Goal: Transaction & Acquisition: Book appointment/travel/reservation

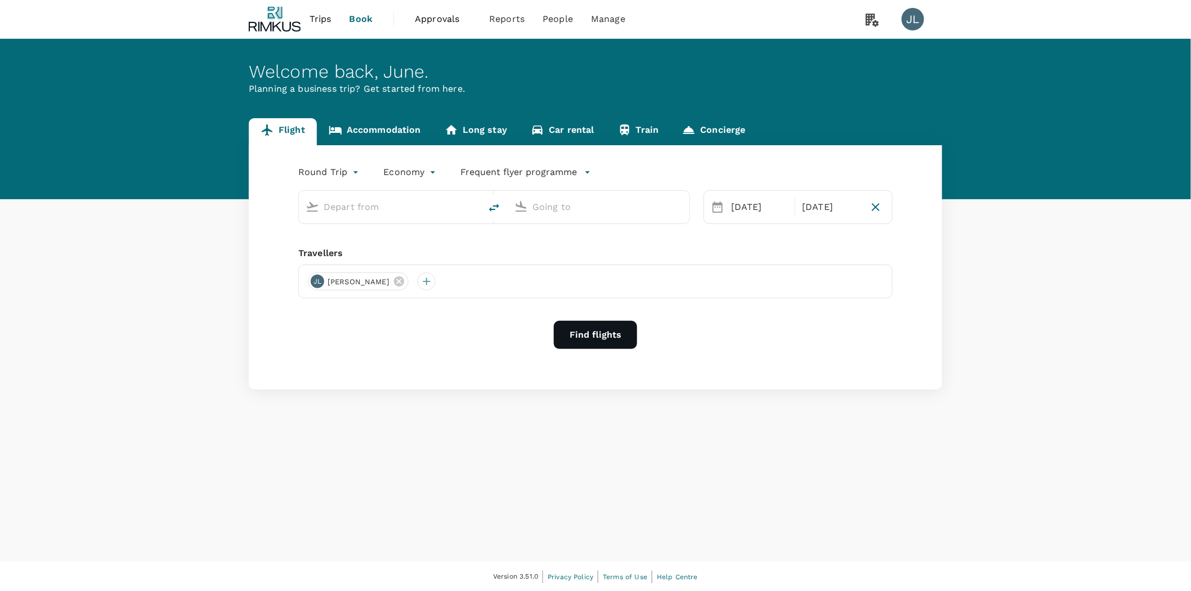
click at [402, 123] on link "Accommodation" at bounding box center [375, 131] width 116 height 27
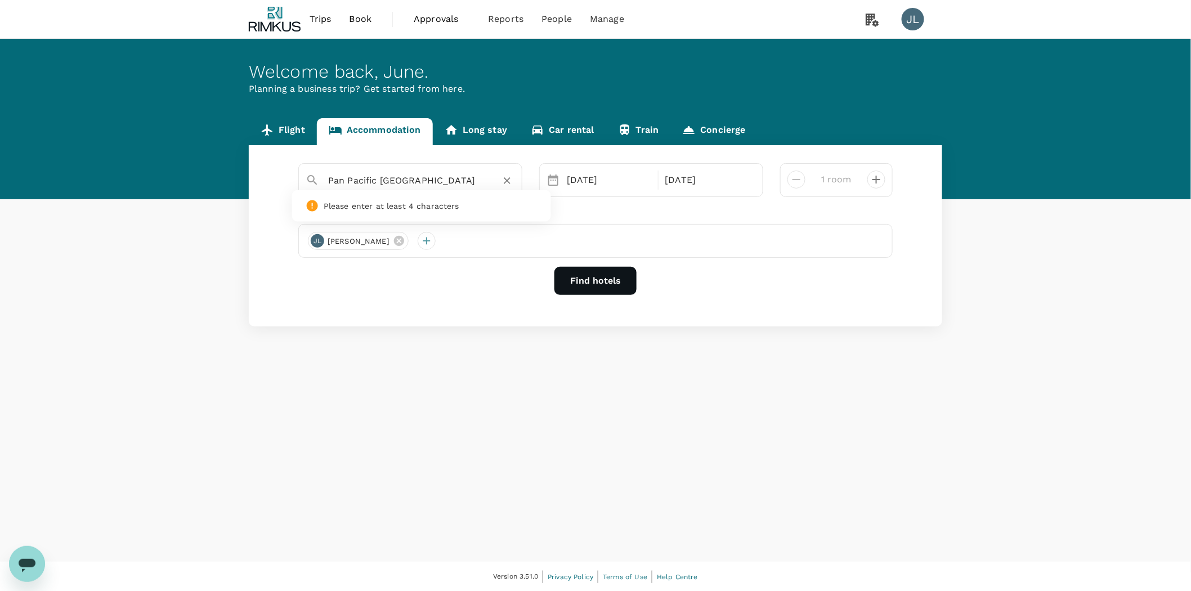
click at [410, 184] on input "Pan Pacific [GEOGRAPHIC_DATA]" at bounding box center [405, 180] width 155 height 17
click at [507, 182] on icon "Clear" at bounding box center [507, 180] width 11 height 11
click at [413, 176] on input "text" at bounding box center [405, 180] width 155 height 17
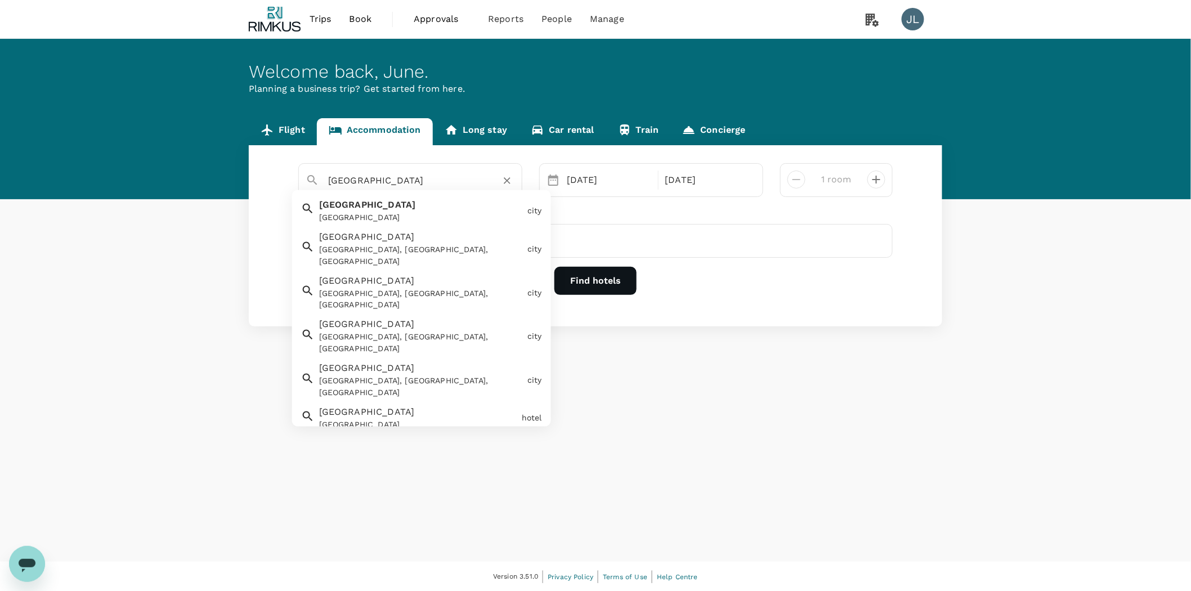
click at [396, 203] on div "Singapore [GEOGRAPHIC_DATA]" at bounding box center [419, 209] width 208 height 30
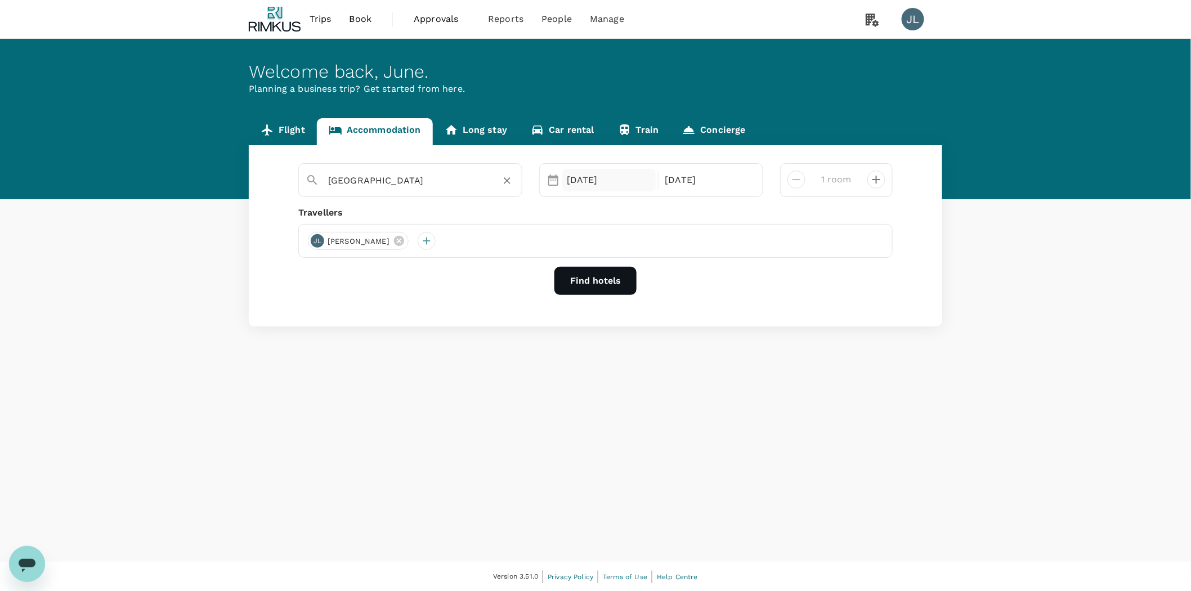
type input "[GEOGRAPHIC_DATA]"
click at [650, 177] on div "[DATE]" at bounding box center [609, 180] width 93 height 23
click at [744, 319] on div "22" at bounding box center [740, 320] width 21 height 21
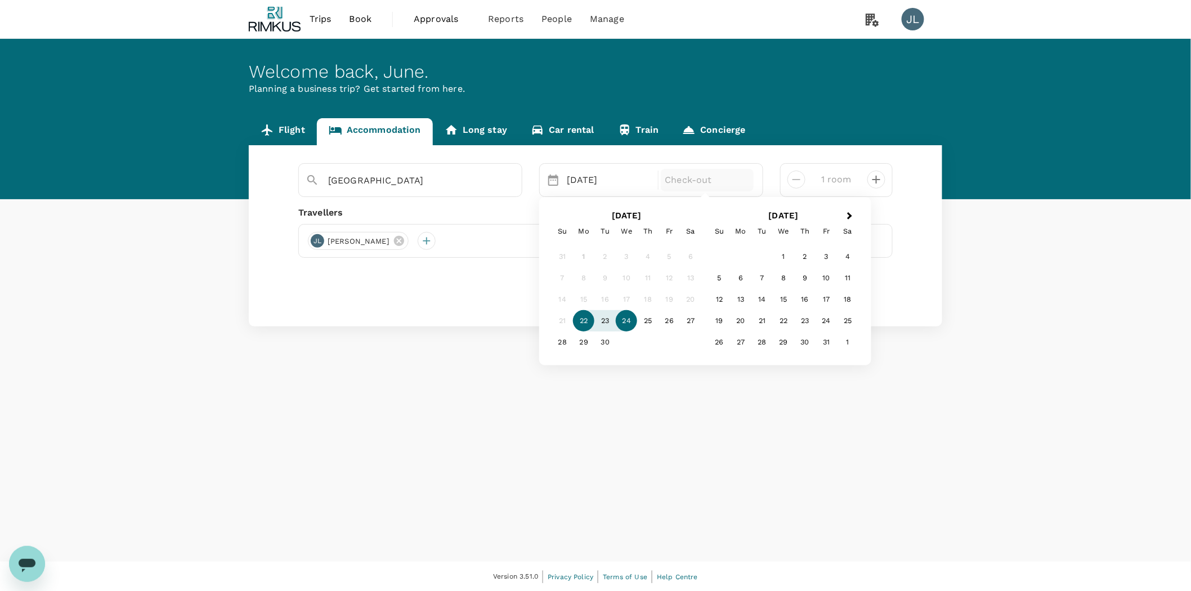
click at [631, 318] on div "24" at bounding box center [626, 320] width 21 height 21
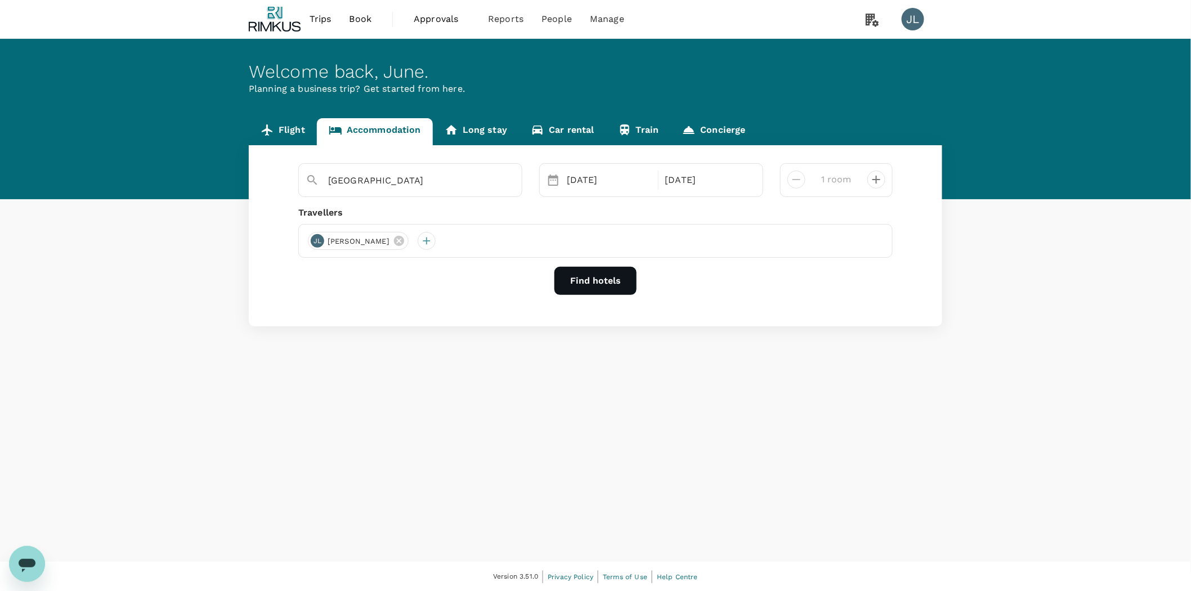
click at [612, 275] on button "Find hotels" at bounding box center [596, 281] width 82 height 28
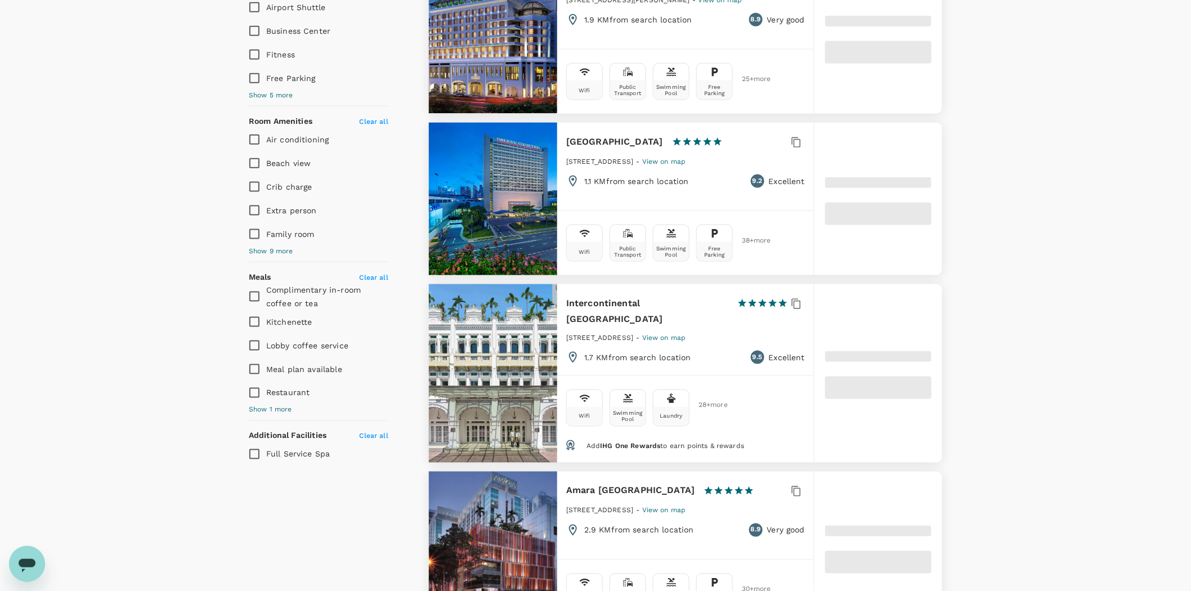
scroll to position [563, 0]
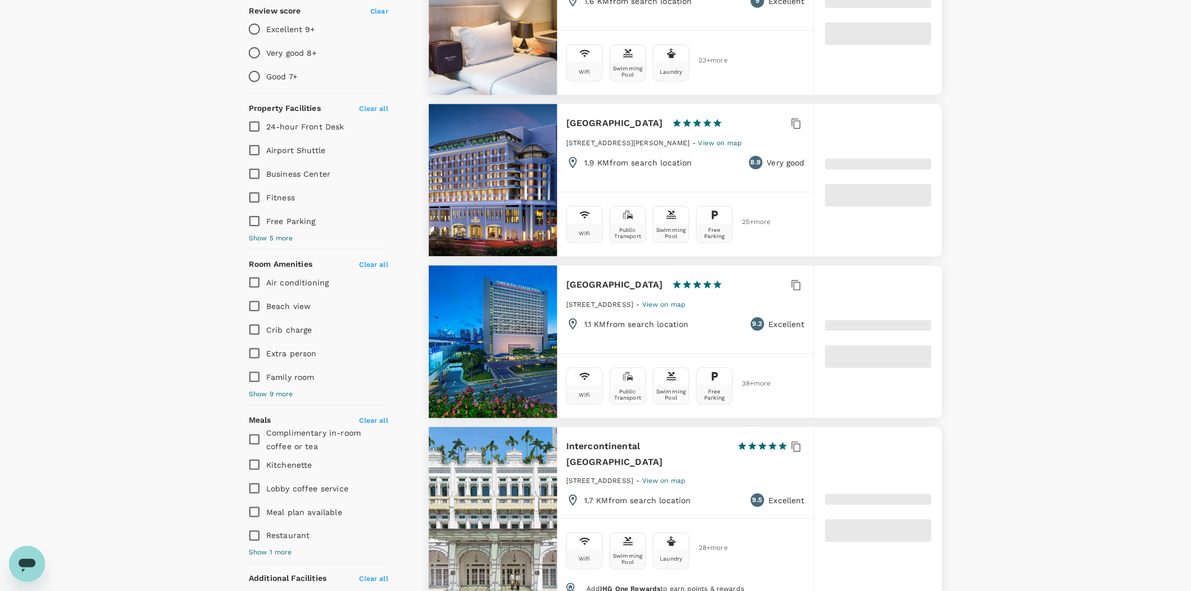
type input "499.16"
type input "35.16"
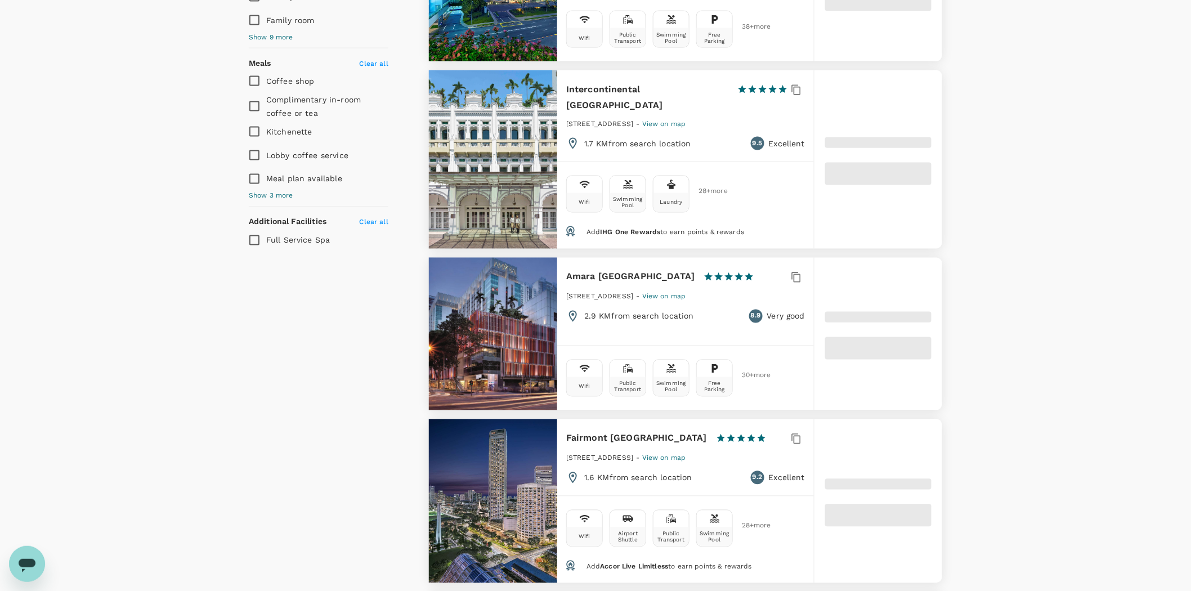
scroll to position [751, 0]
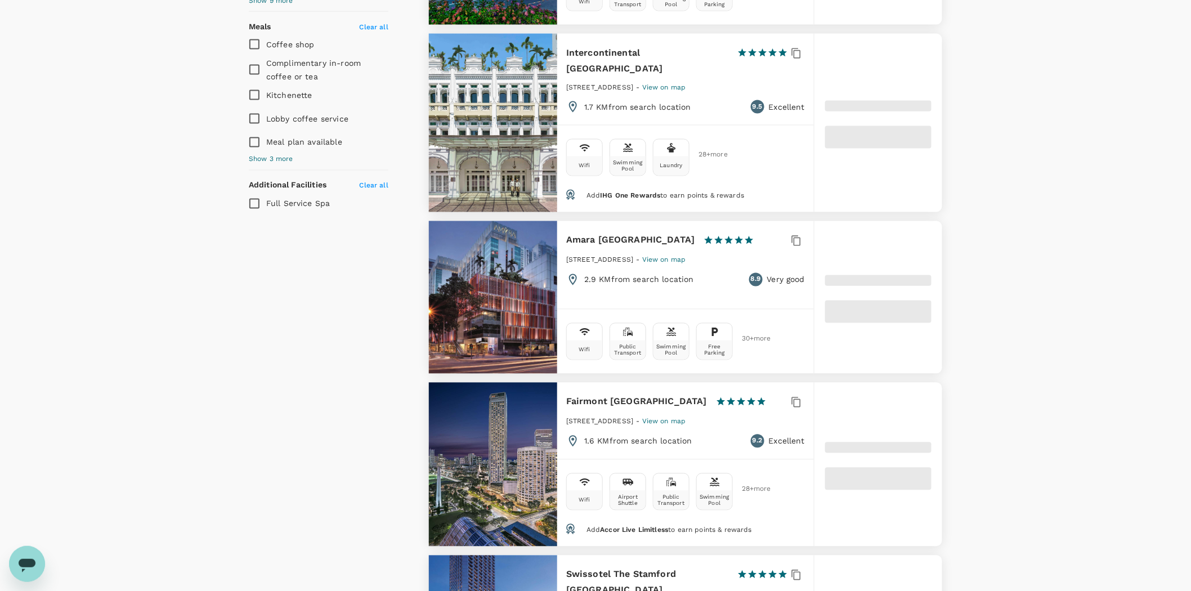
type input "499.25"
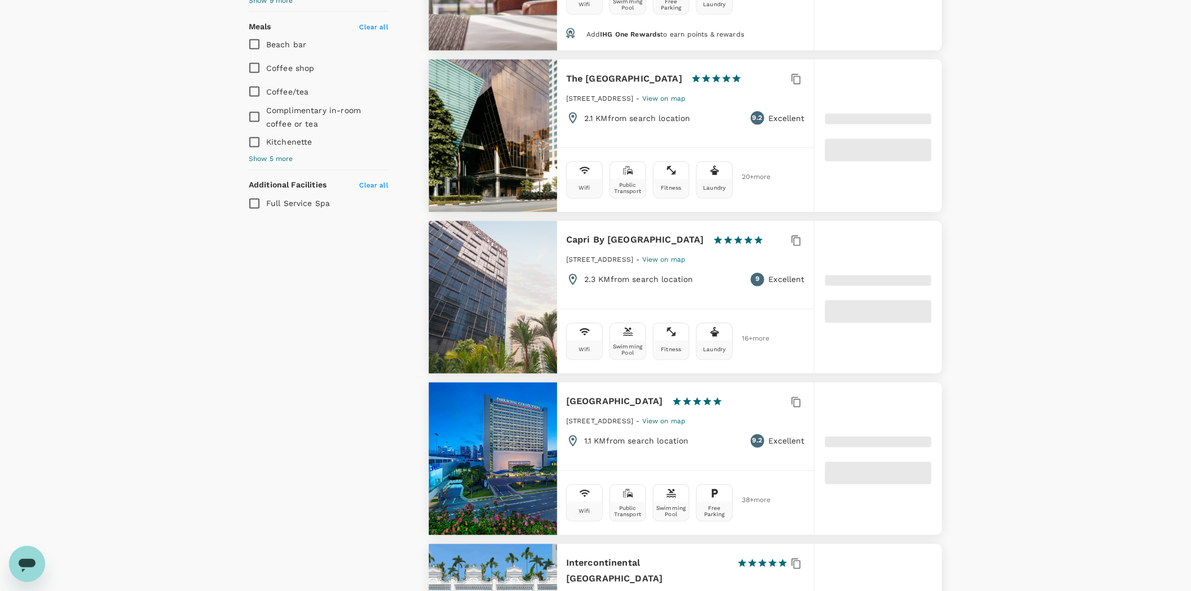
type input "27.25"
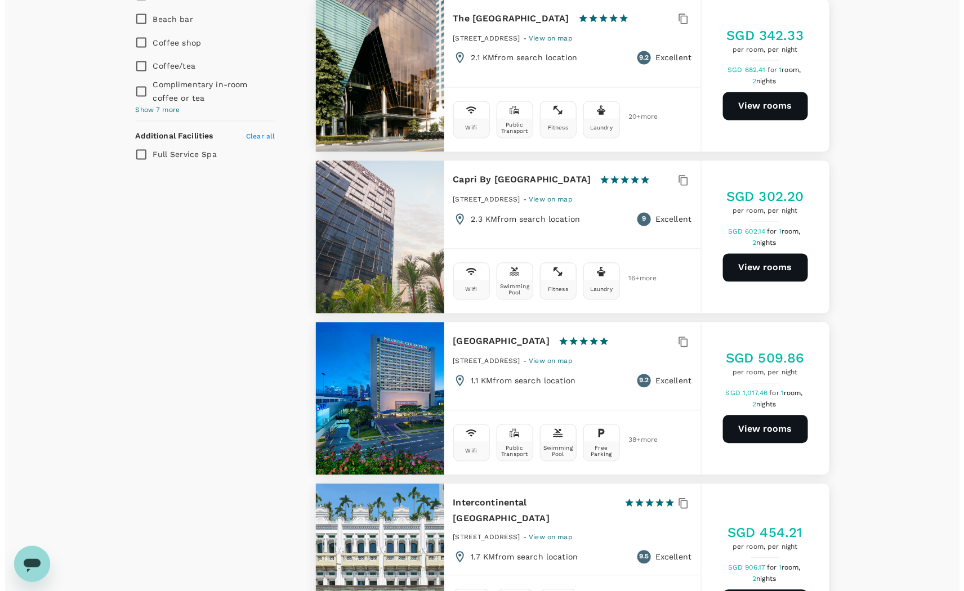
scroll to position [813, 0]
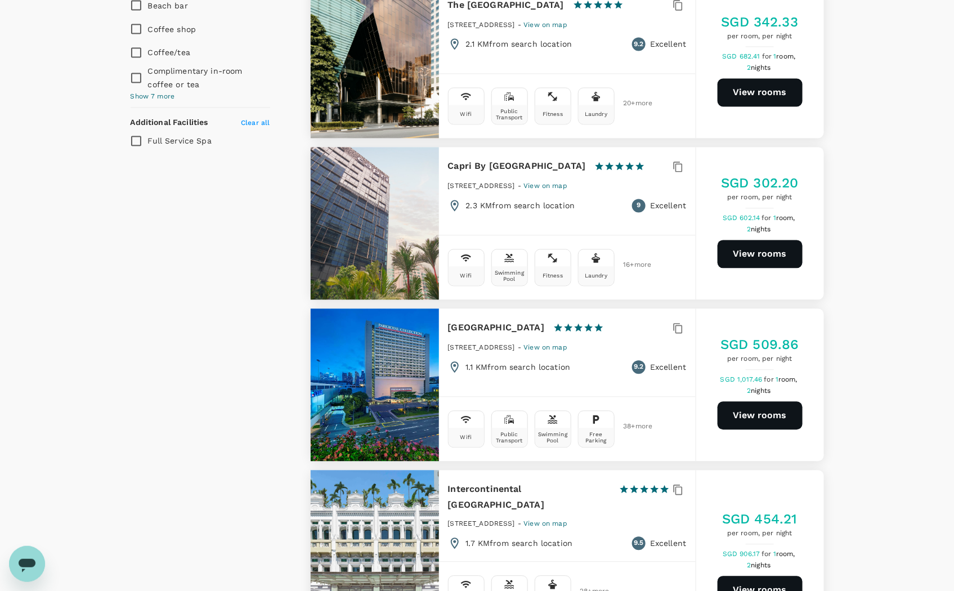
type input "499.25"
